Goal: Find specific page/section: Find specific page/section

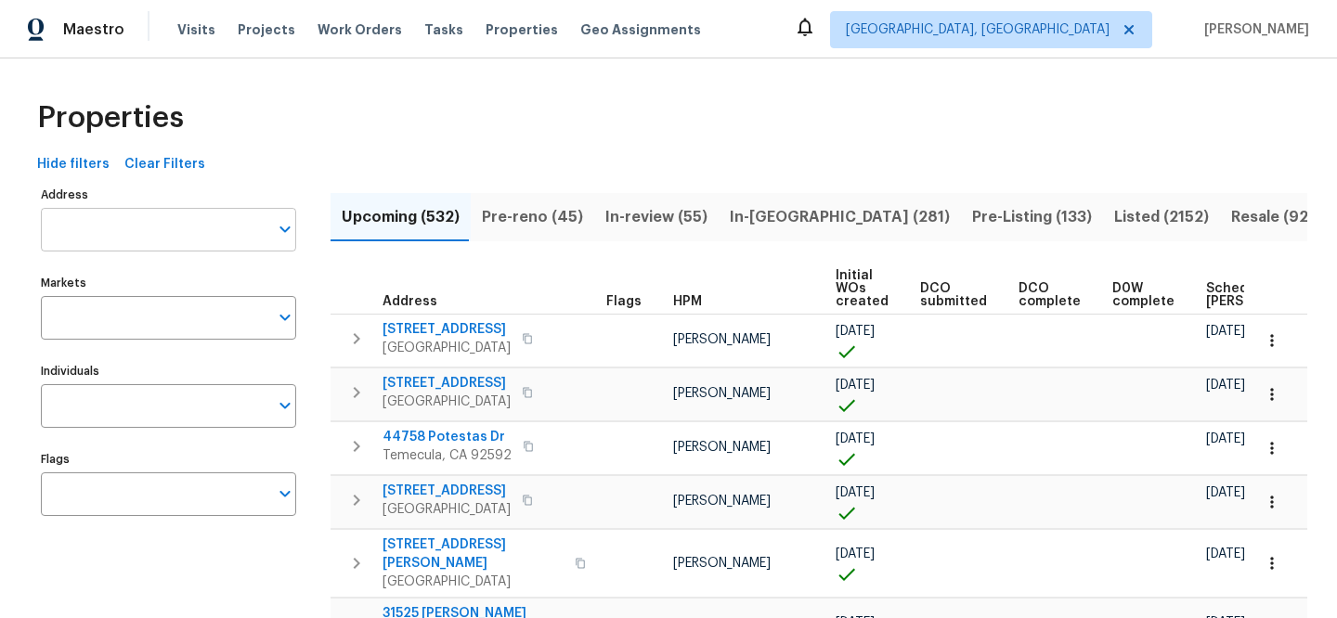
click at [186, 227] on input "Address" at bounding box center [154, 230] width 227 height 44
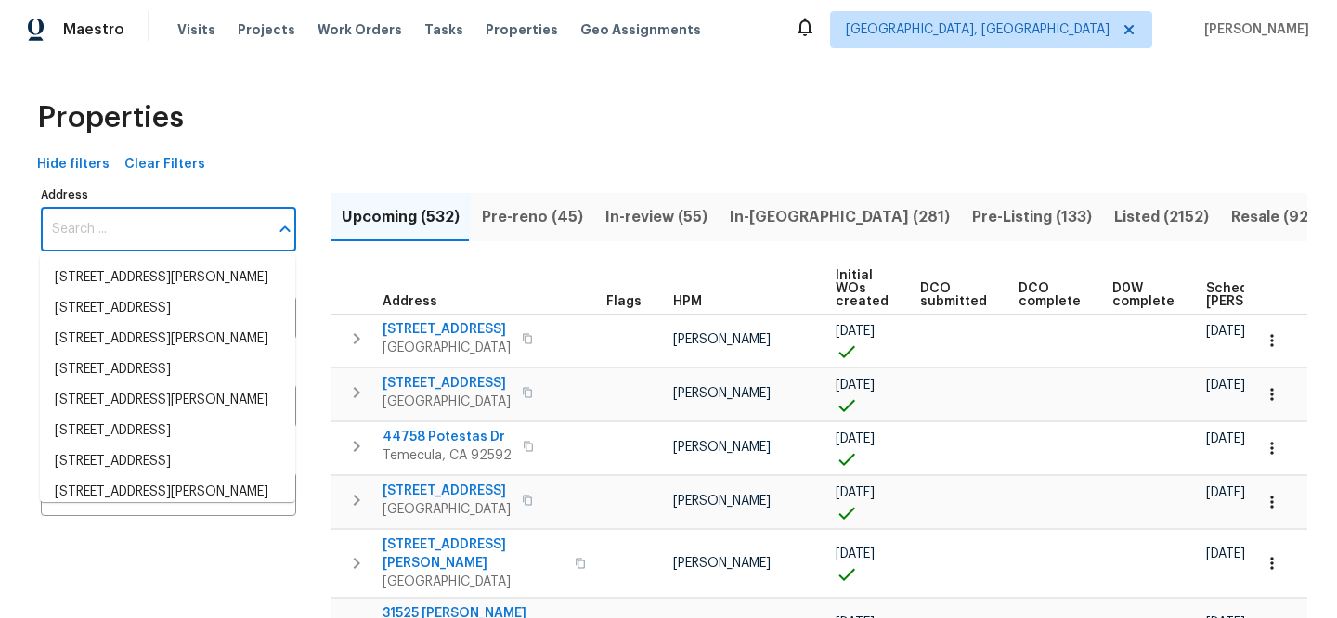
paste input "[STREET_ADDRESS][PERSON_NAME]"
type input "[STREET_ADDRESS][PERSON_NAME]"
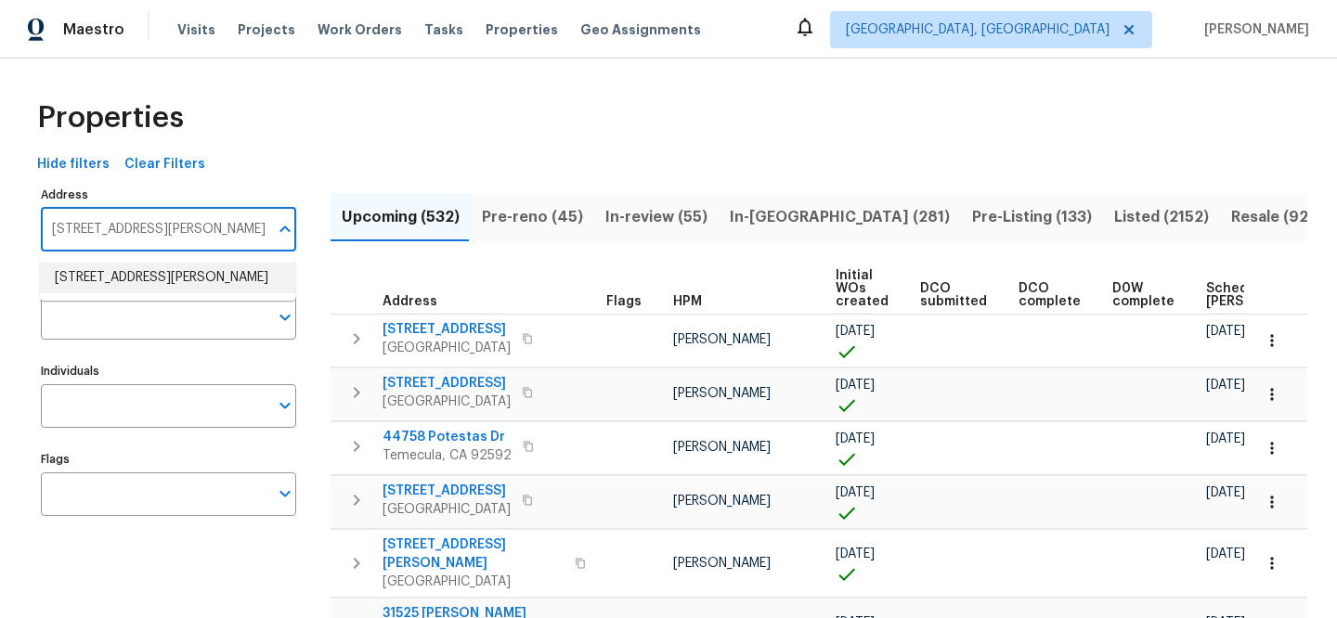
click at [201, 276] on li "3445 Brandenburg Blvd Indianapolis IN 46239" at bounding box center [167, 278] width 255 height 31
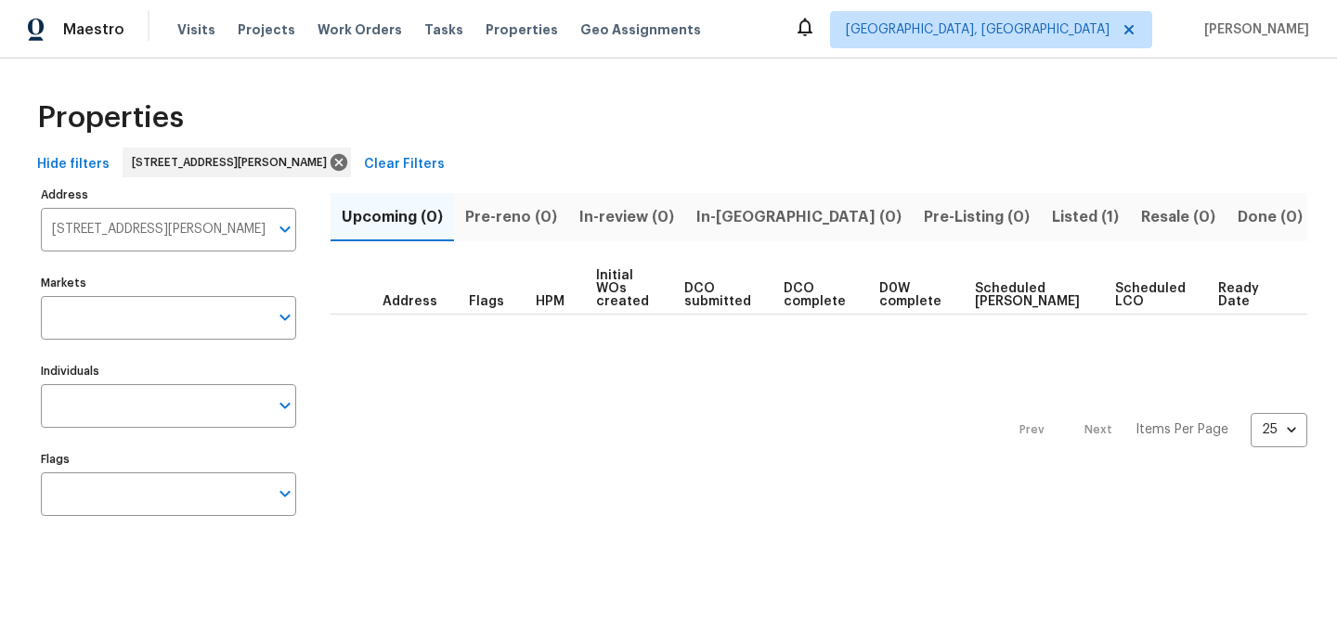
click at [1041, 227] on button "Listed (1)" at bounding box center [1085, 217] width 89 height 48
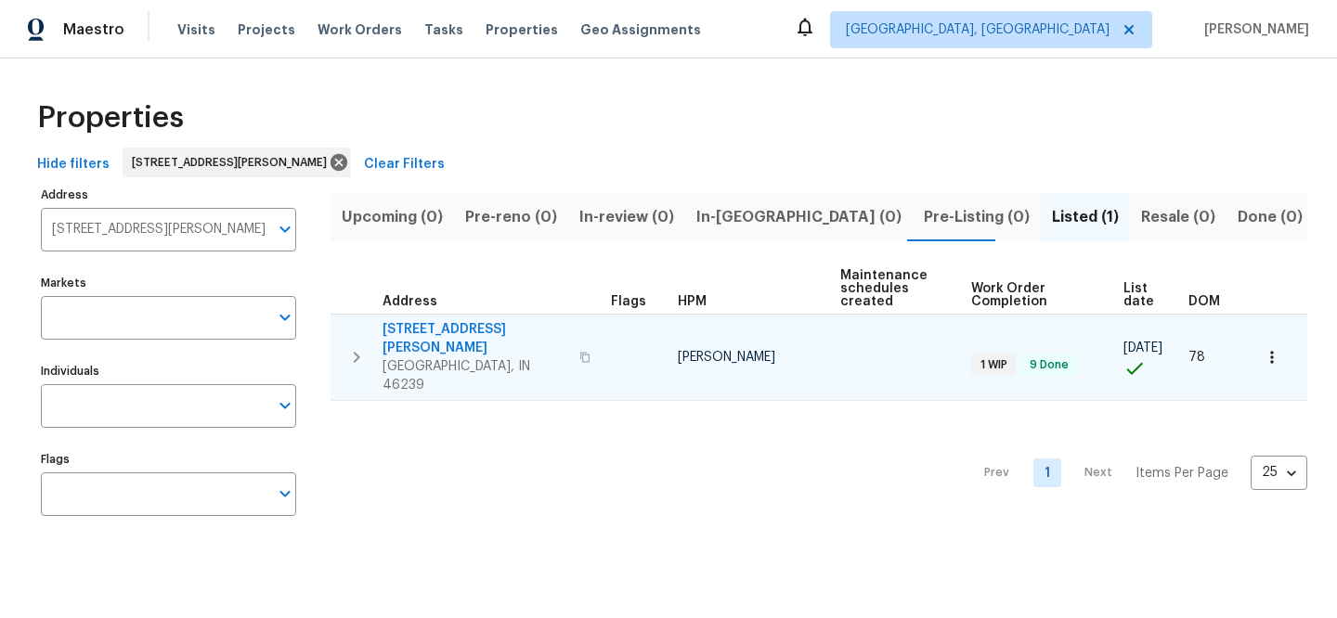
click at [427, 333] on span "[STREET_ADDRESS][PERSON_NAME]" at bounding box center [476, 338] width 186 height 37
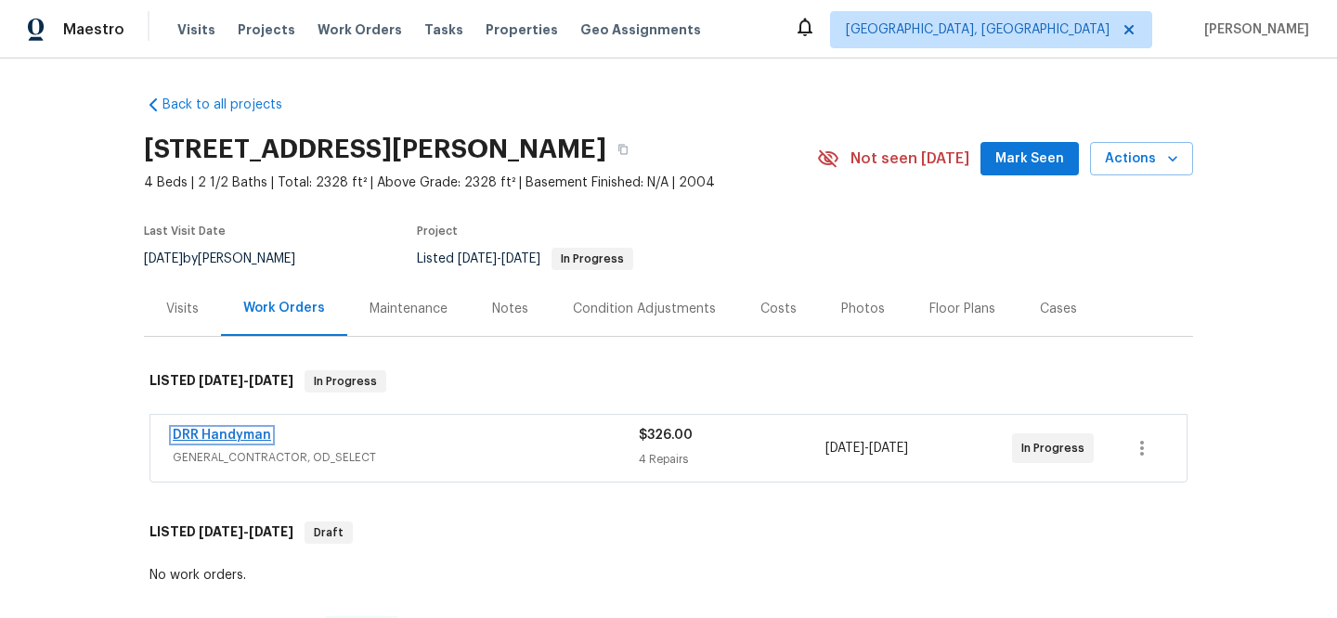
click at [195, 429] on link "DRR Handyman" at bounding box center [222, 435] width 98 height 13
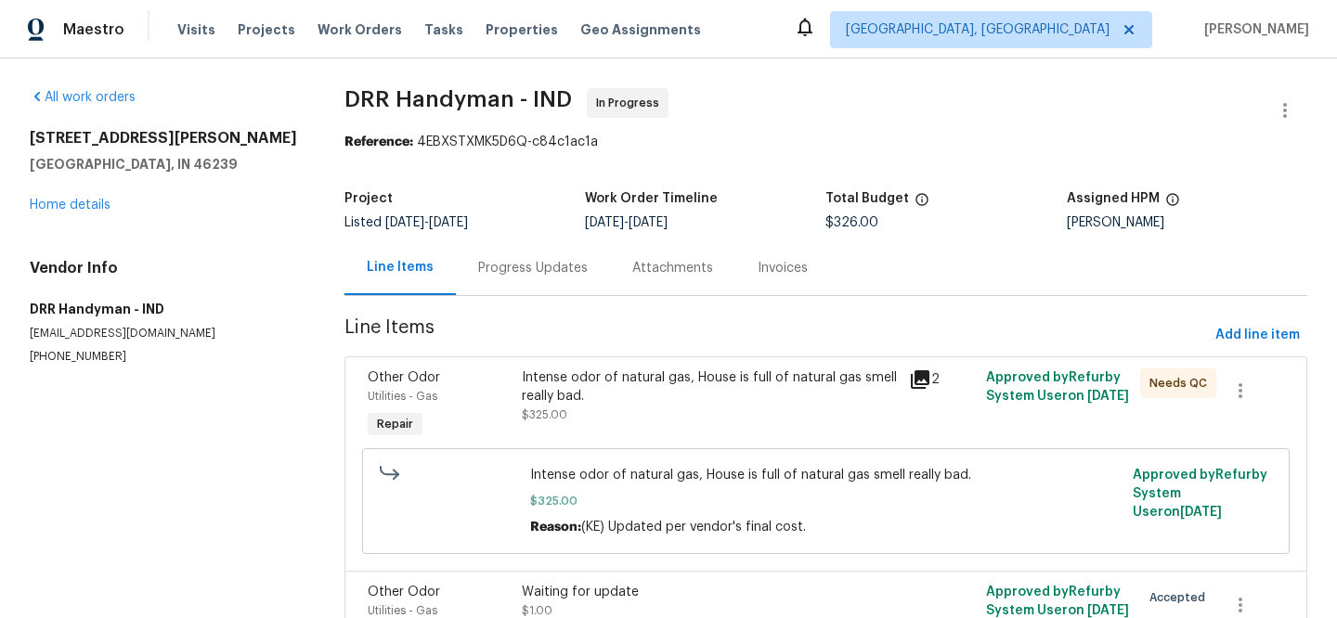
scroll to position [140, 0]
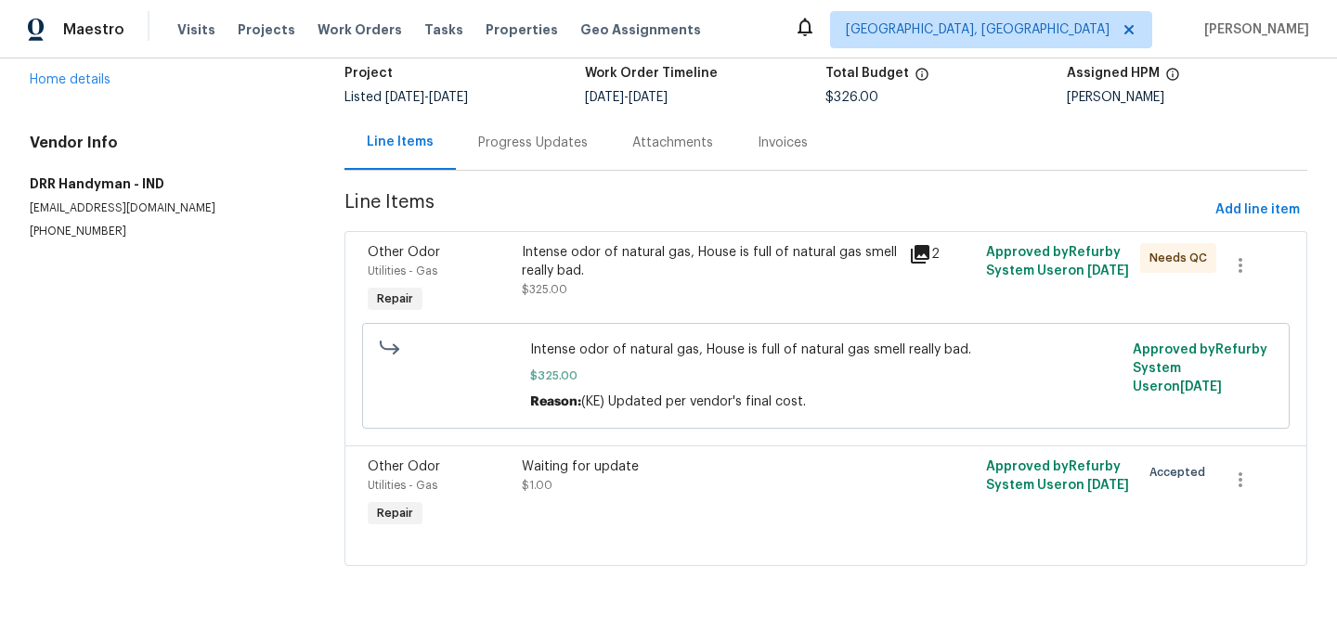
click at [919, 243] on icon at bounding box center [920, 254] width 22 height 22
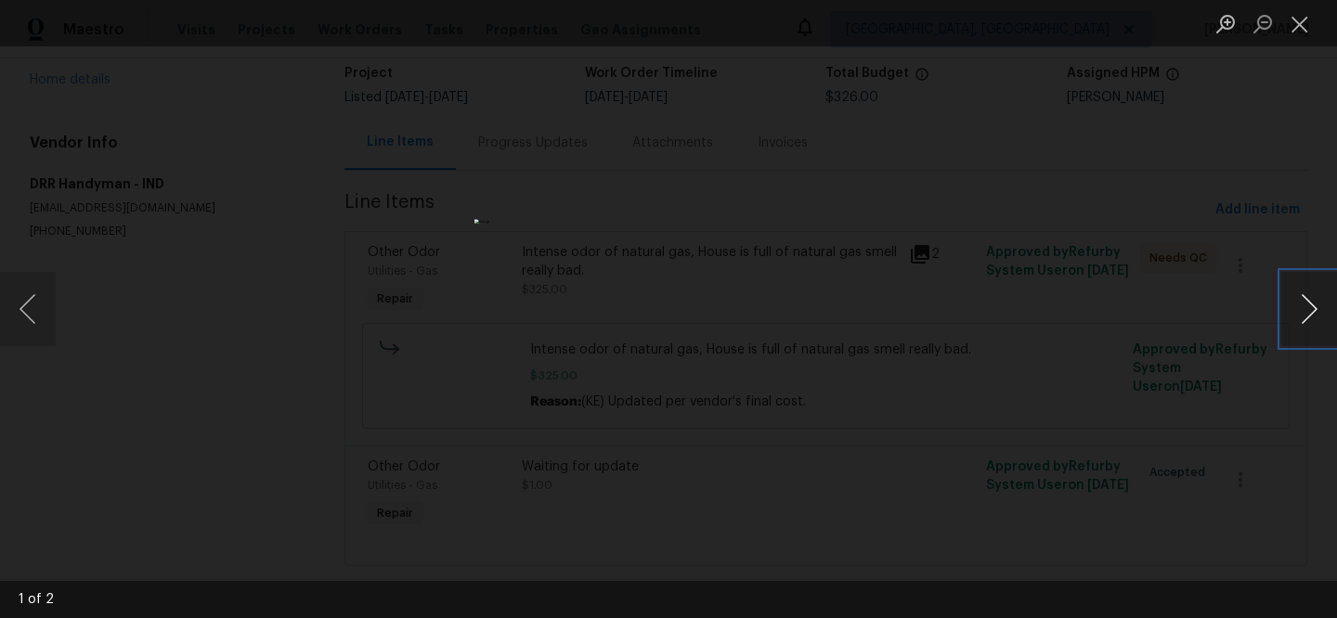
click at [1284, 305] on button "Next image" at bounding box center [1309, 309] width 56 height 74
click at [271, 410] on div "Lightbox" at bounding box center [668, 309] width 1337 height 618
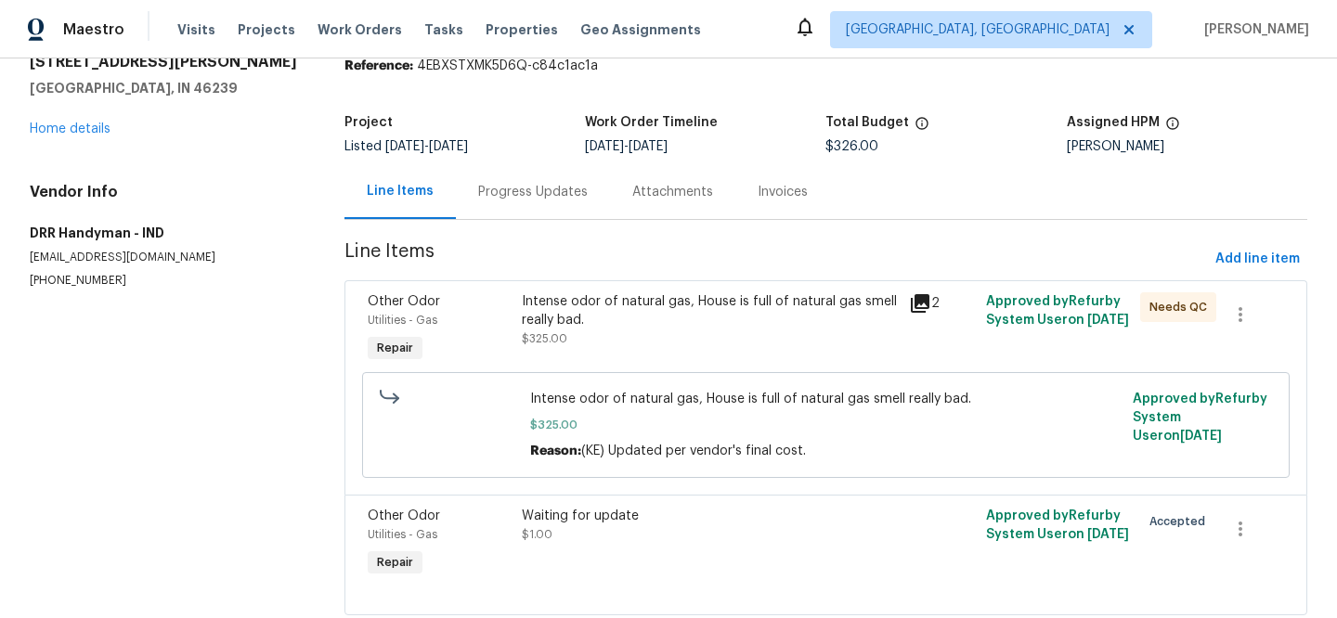
scroll to position [0, 0]
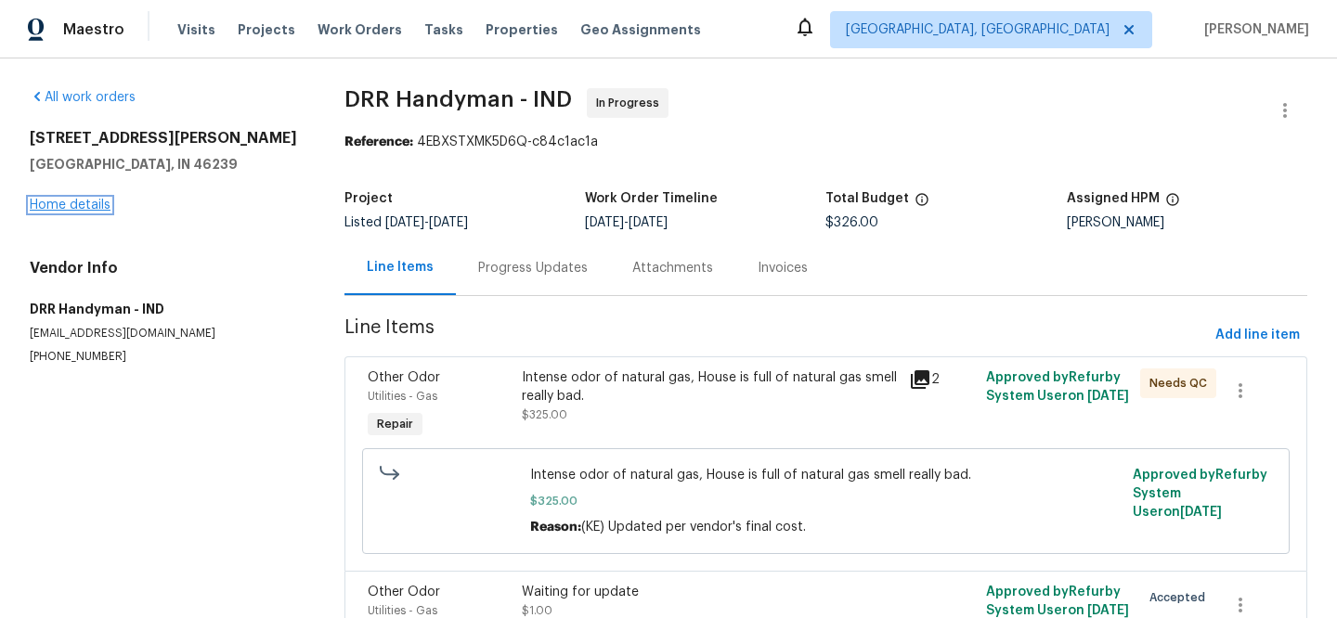
click at [80, 204] on link "Home details" at bounding box center [70, 205] width 81 height 13
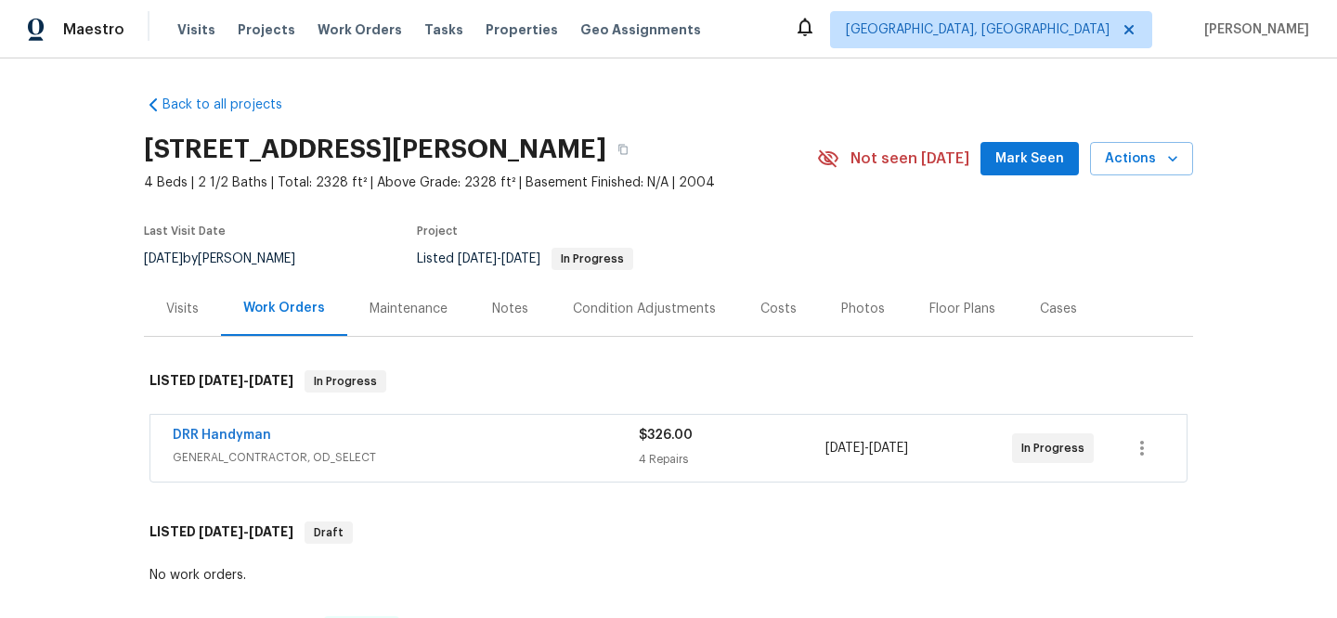
click at [175, 305] on div "Visits" at bounding box center [182, 309] width 32 height 19
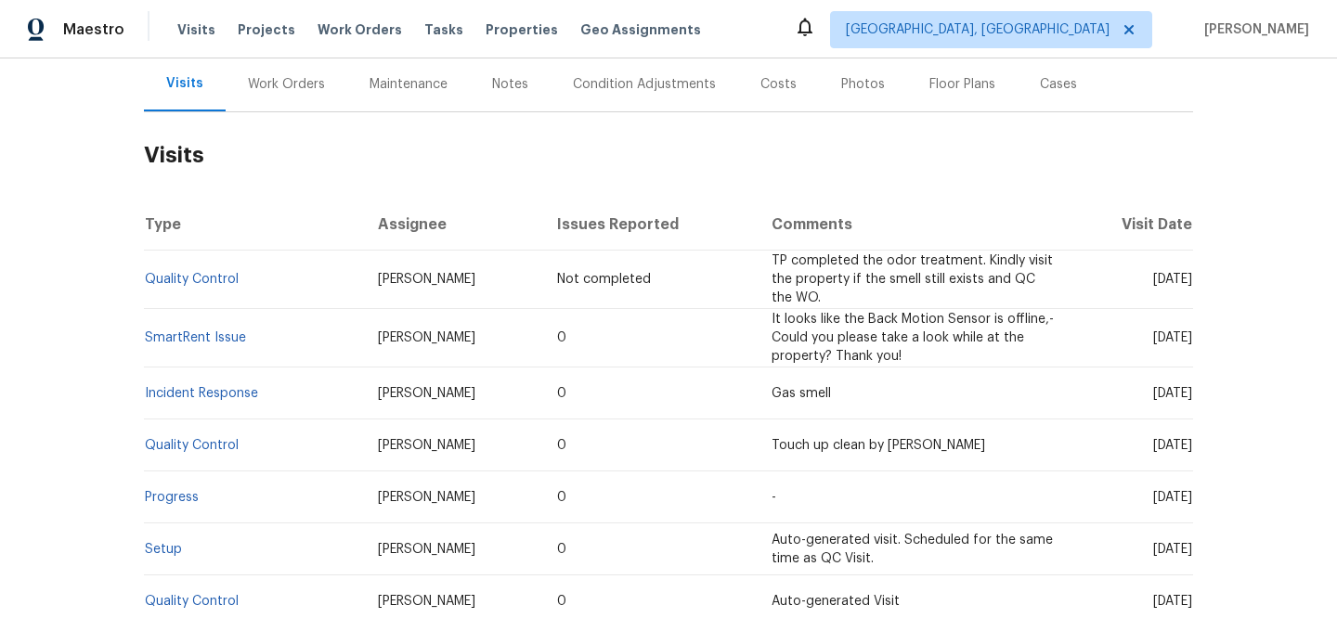
scroll to position [334, 0]
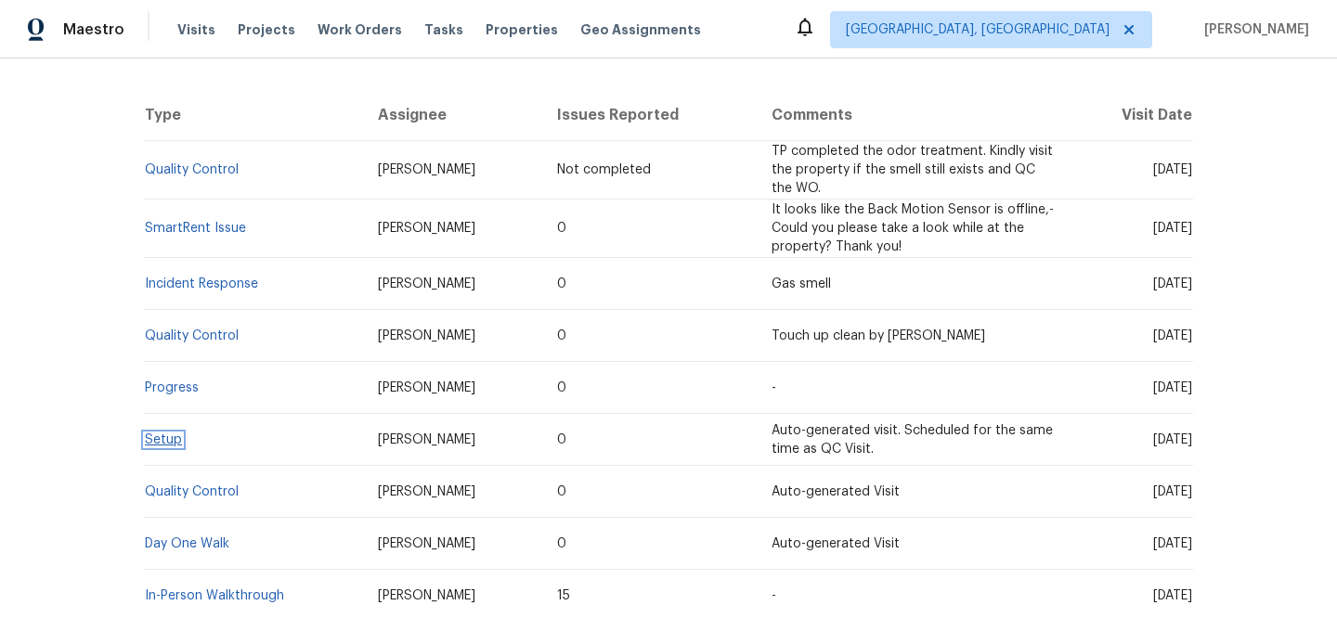
click at [162, 440] on link "Setup" at bounding box center [163, 440] width 37 height 13
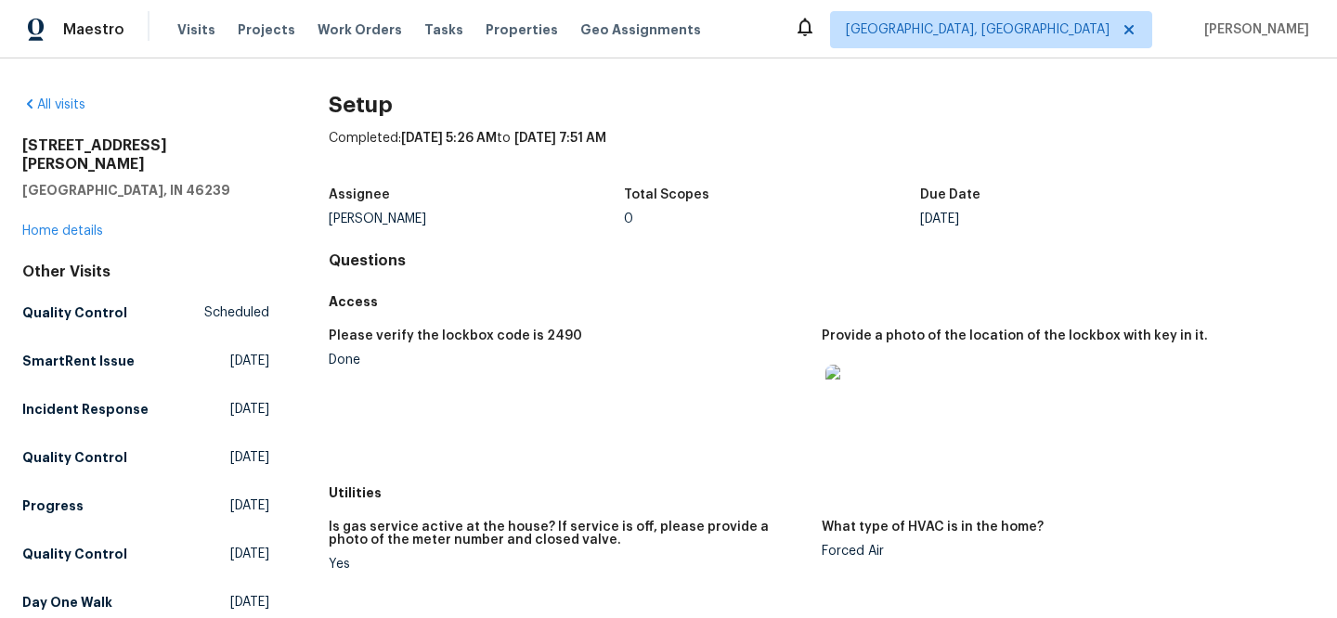
click at [873, 401] on img at bounding box center [854, 394] width 59 height 59
